Goal: Transaction & Acquisition: Purchase product/service

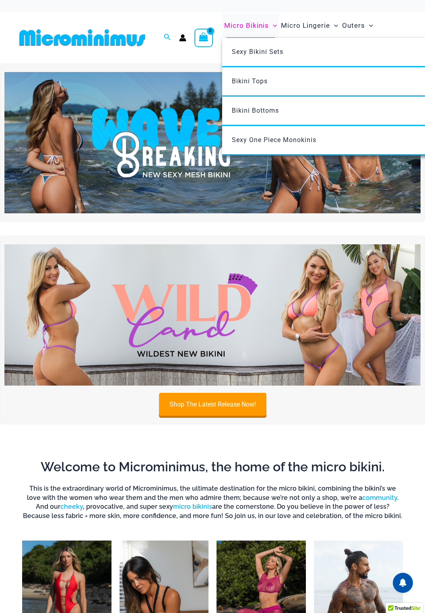
click at [271, 27] on span "Menu Toggle" at bounding box center [273, 25] width 8 height 8
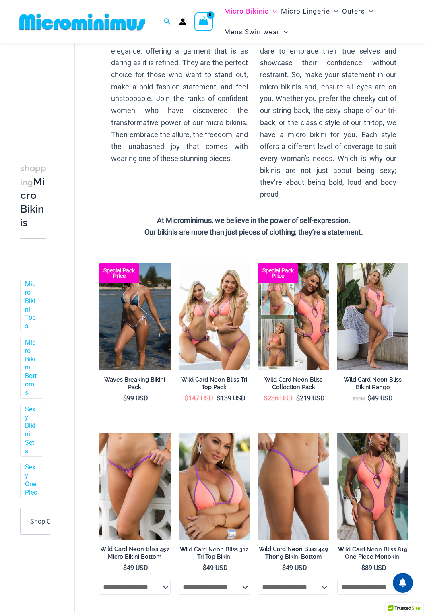
scroll to position [106, 0]
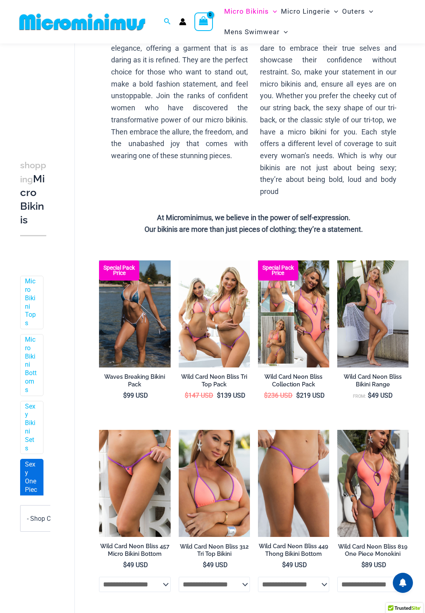
click at [35, 489] on link "Sexy One Piece Monokinis" at bounding box center [31, 494] width 12 height 67
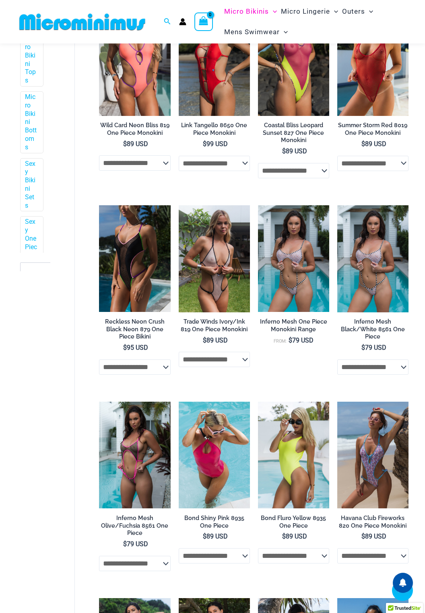
scroll to position [375, 0]
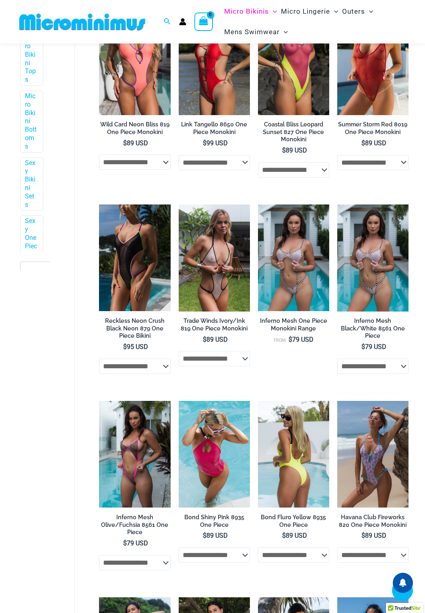
click at [290, 465] on img at bounding box center [293, 454] width 71 height 107
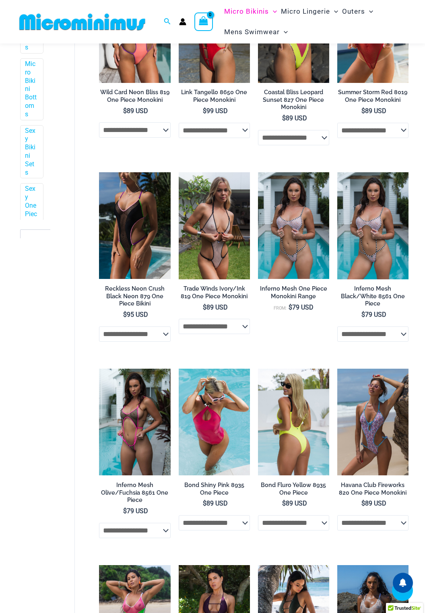
scroll to position [414, 0]
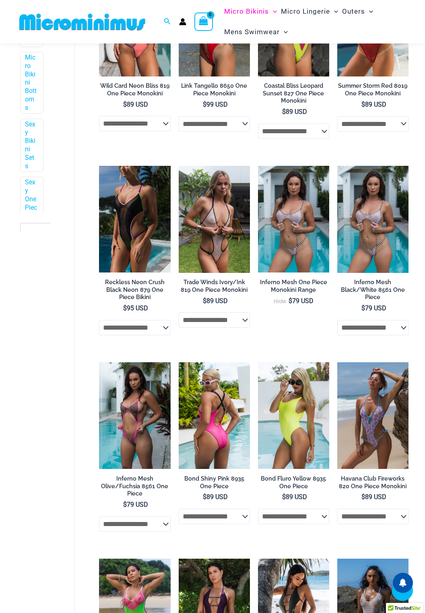
click at [209, 425] on img at bounding box center [214, 415] width 71 height 107
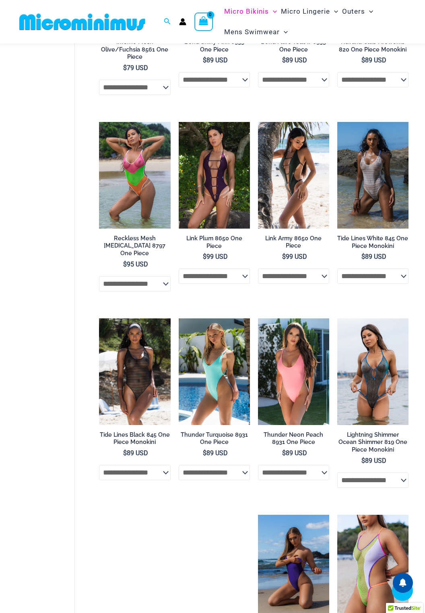
scroll to position [851, 0]
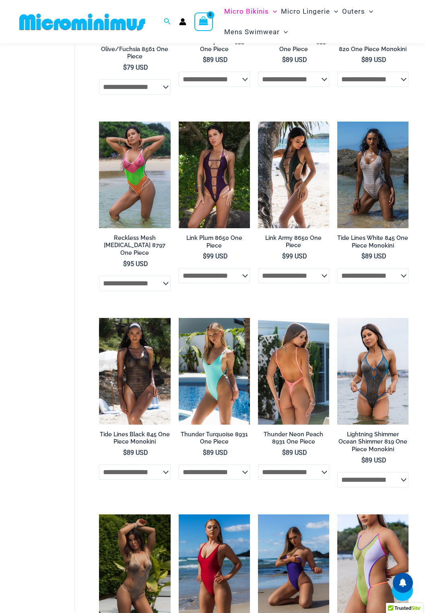
click at [295, 375] on img at bounding box center [293, 371] width 71 height 107
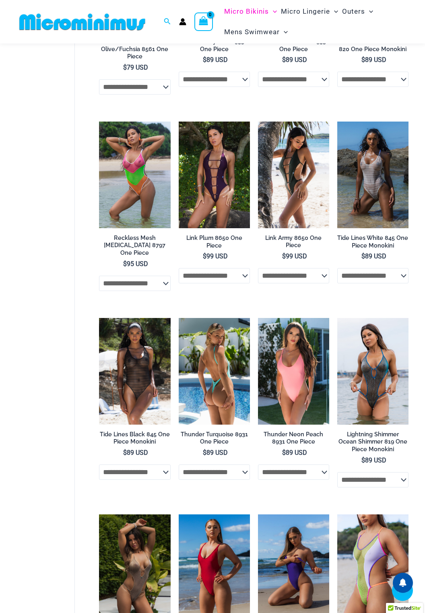
click at [211, 370] on img at bounding box center [214, 371] width 71 height 107
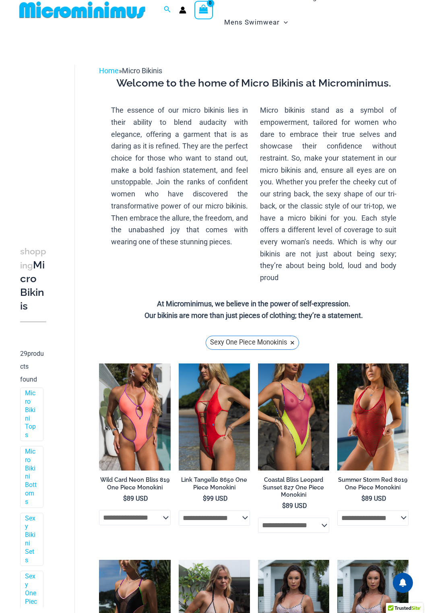
scroll to position [0, 0]
